Goal: Information Seeking & Learning: Learn about a topic

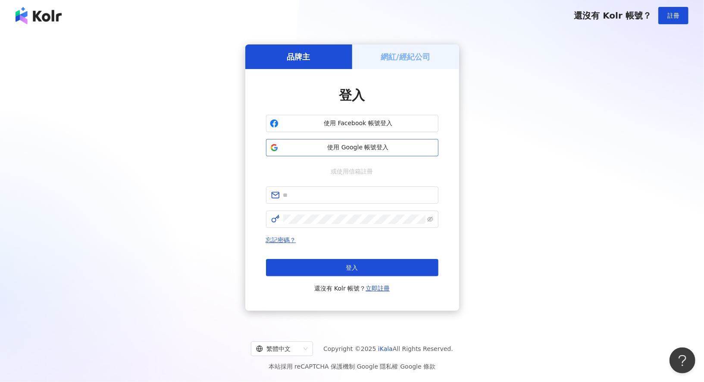
click at [391, 148] on span "使用 Google 帳號登入" at bounding box center [358, 147] width 153 height 9
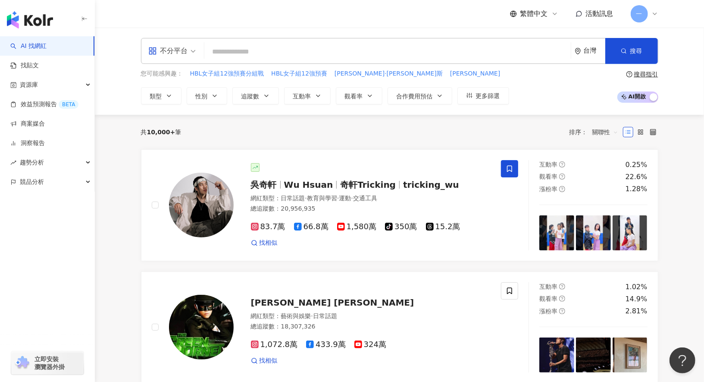
type input "********"
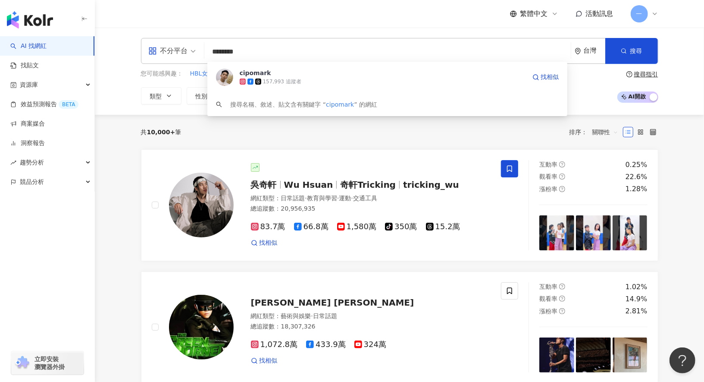
click at [383, 81] on div "157,993 追蹤者" at bounding box center [383, 81] width 286 height 9
